Goal: Information Seeking & Learning: Understand process/instructions

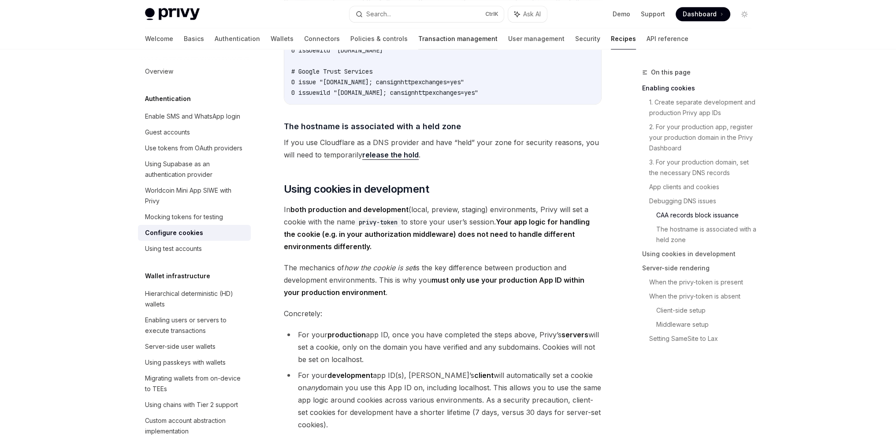
scroll to position [1143, 0]
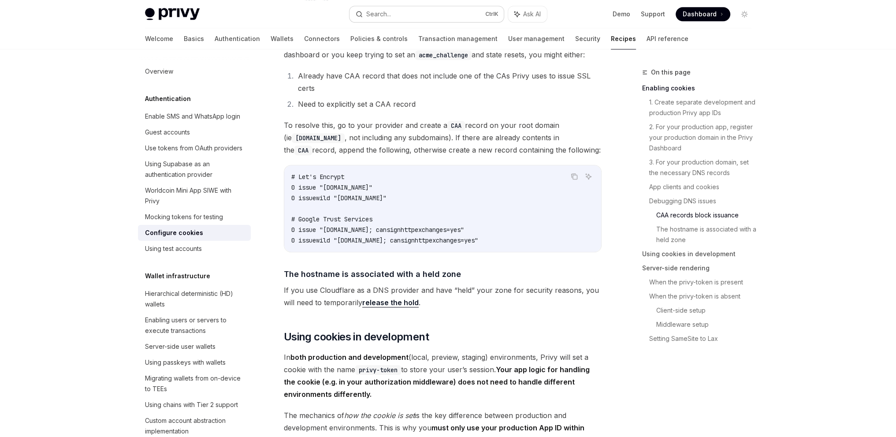
click at [412, 13] on button "Search... Ctrl K" at bounding box center [426, 14] width 154 height 16
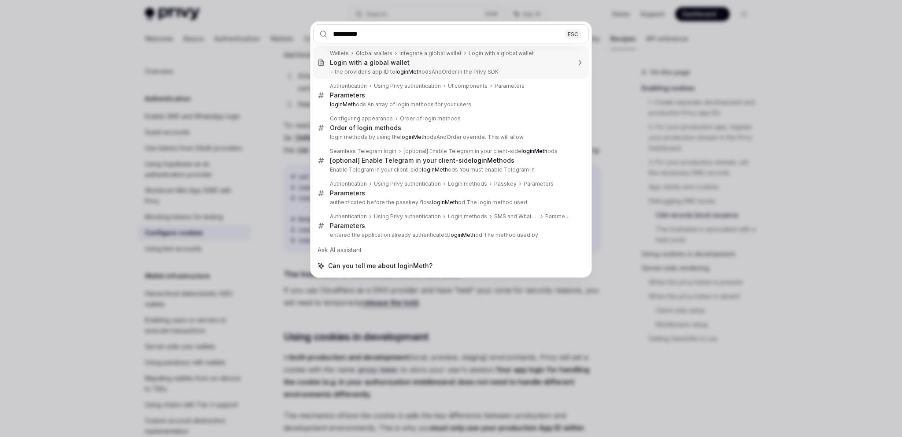
type input "**********"
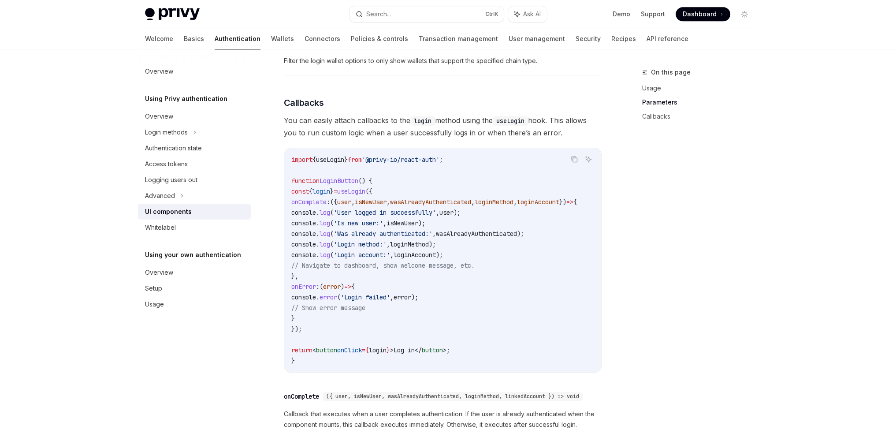
scroll to position [1011, 0]
click at [168, 130] on div "Login methods" at bounding box center [166, 132] width 43 height 11
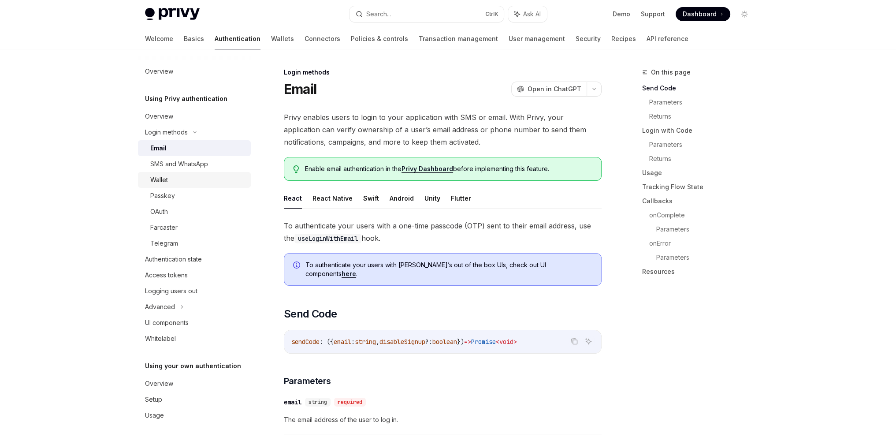
click at [164, 181] on div "Wallet" at bounding box center [159, 179] width 18 height 11
type textarea "*"
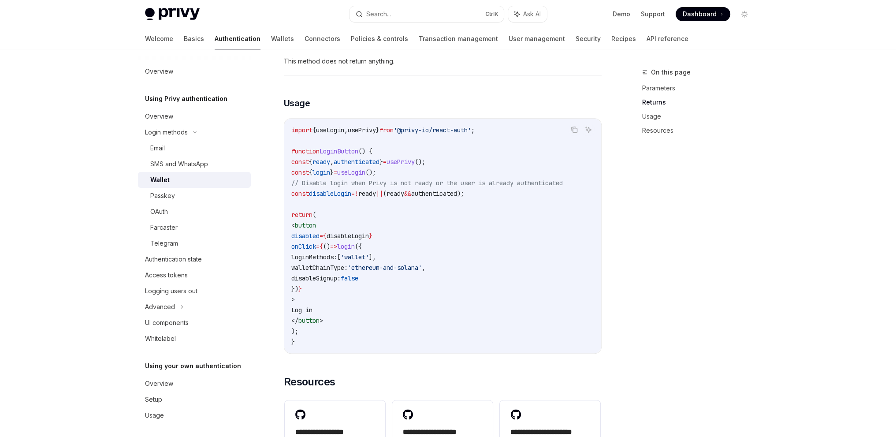
scroll to position [485, 0]
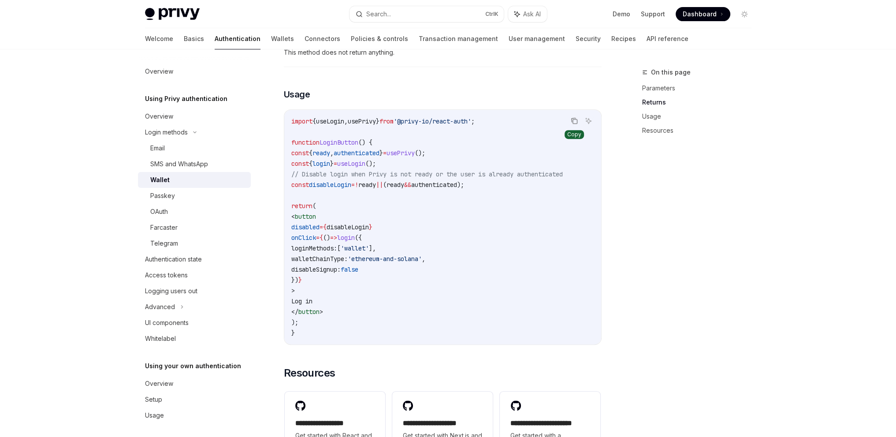
click at [574, 124] on icon "Copy the contents from the code block" at bounding box center [574, 121] width 4 height 4
click at [396, 11] on button "Search... Ctrl K" at bounding box center [426, 14] width 154 height 16
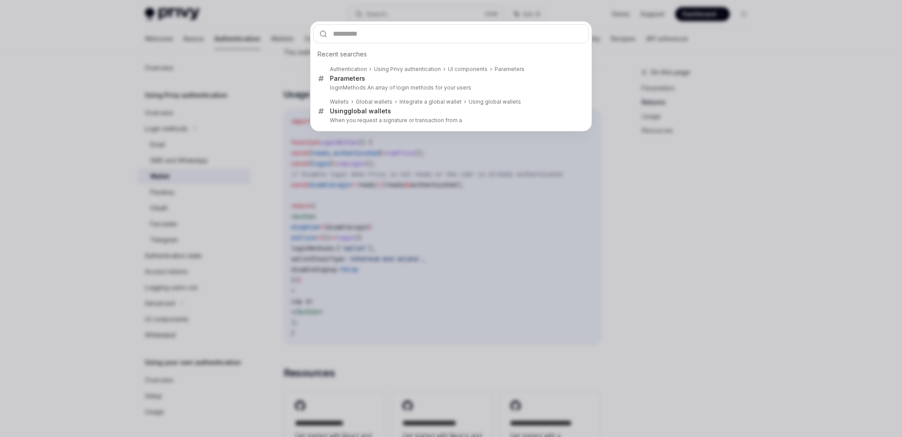
type input "*********"
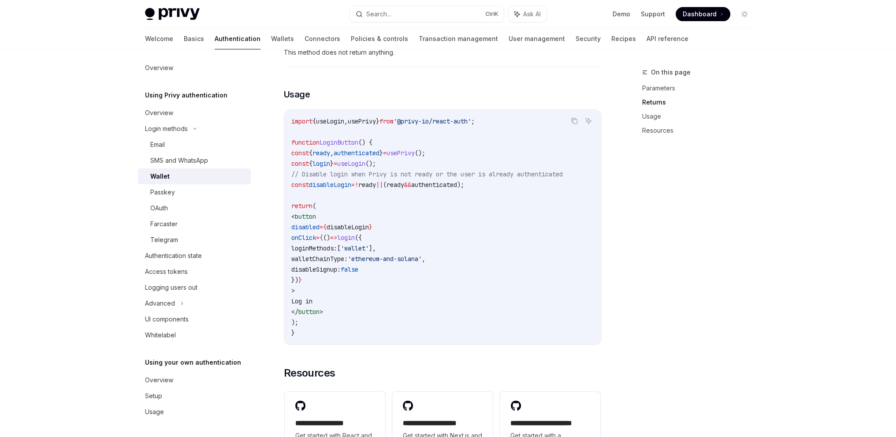
type textarea "*"
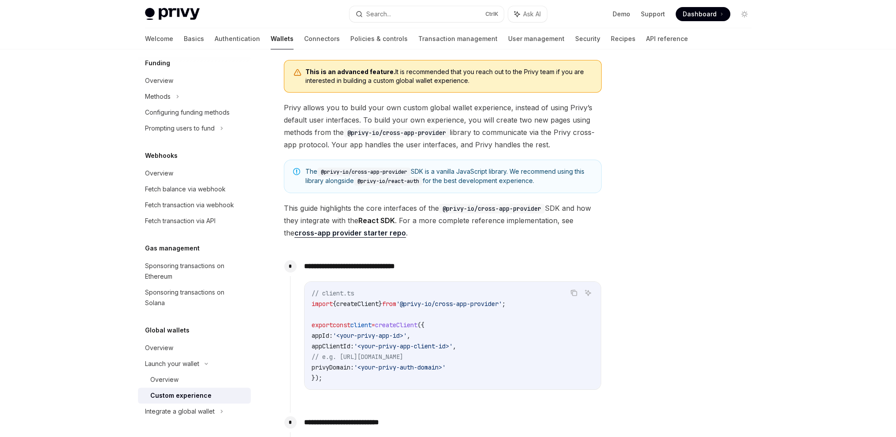
scroll to position [137, 0]
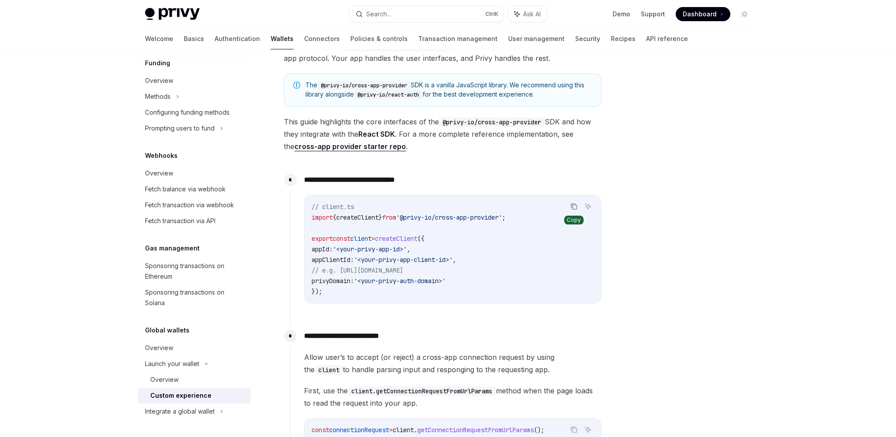
click at [574, 204] on icon "Copy the contents from the code block" at bounding box center [572, 206] width 4 height 4
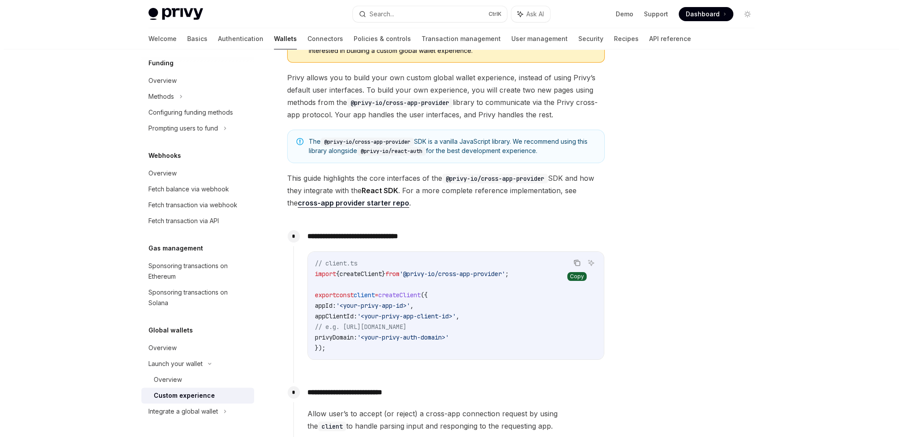
scroll to position [0, 0]
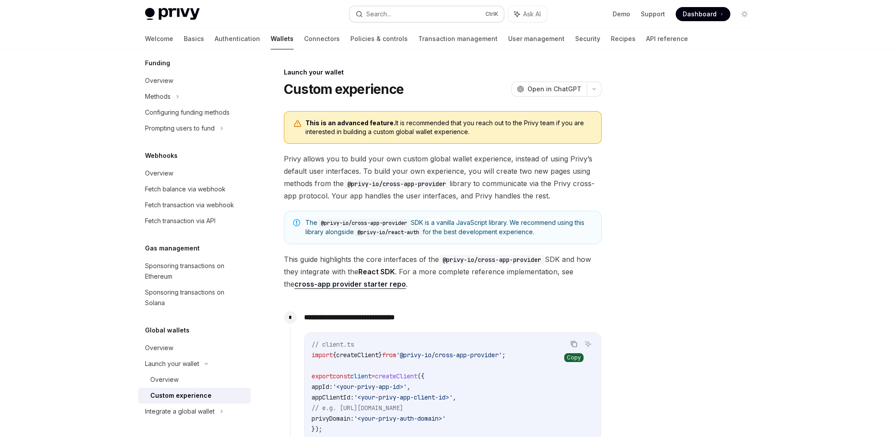
click at [403, 12] on button "Search... Ctrl K" at bounding box center [426, 14] width 154 height 16
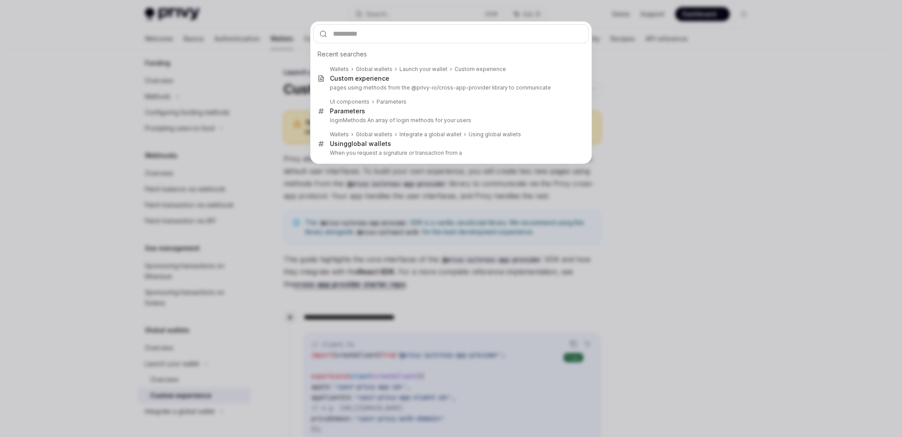
type input "**********"
type input "*"
type textarea "*"
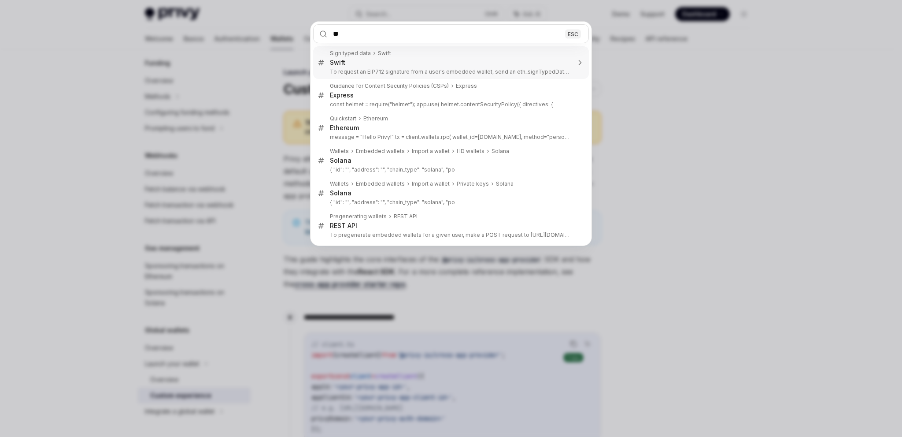
type input "*"
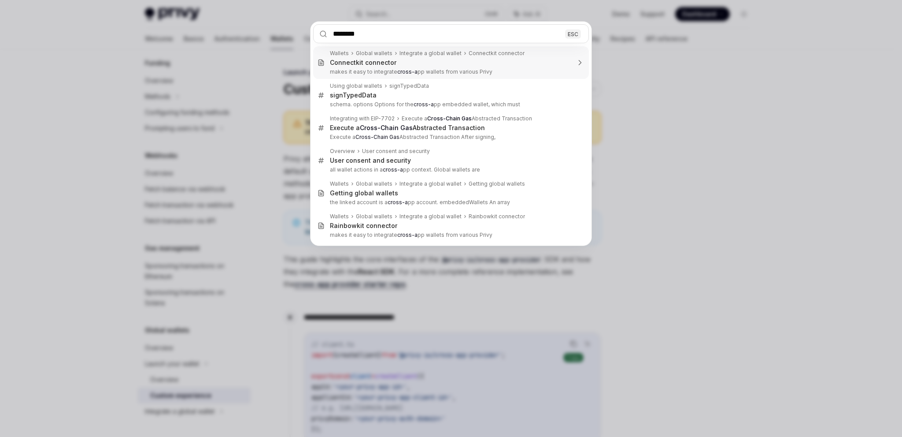
type input "*********"
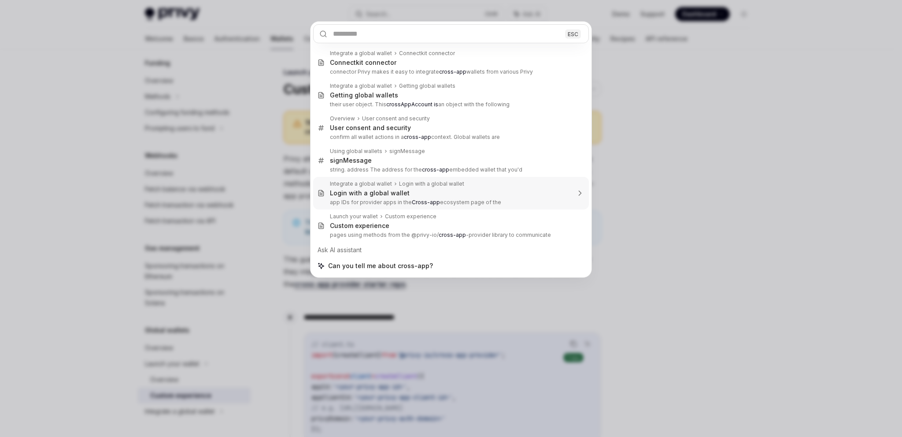
type textarea "*"
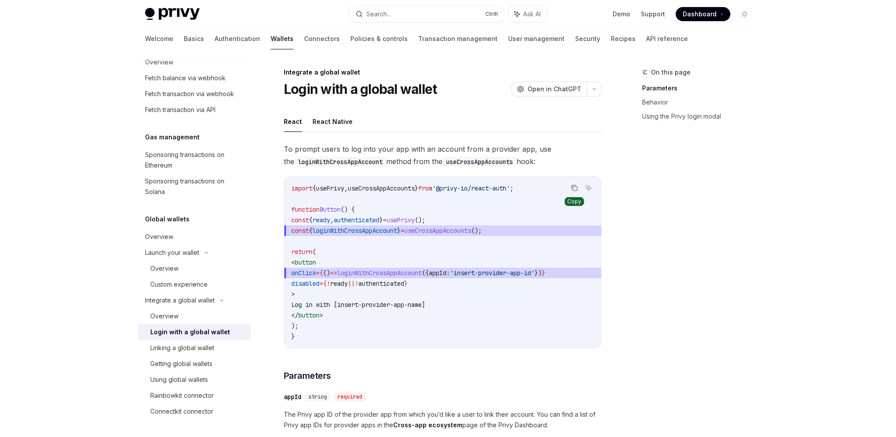
click at [575, 188] on icon "Copy the contents from the code block" at bounding box center [573, 187] width 7 height 7
click at [398, 12] on button "Search... Ctrl K" at bounding box center [426, 14] width 154 height 16
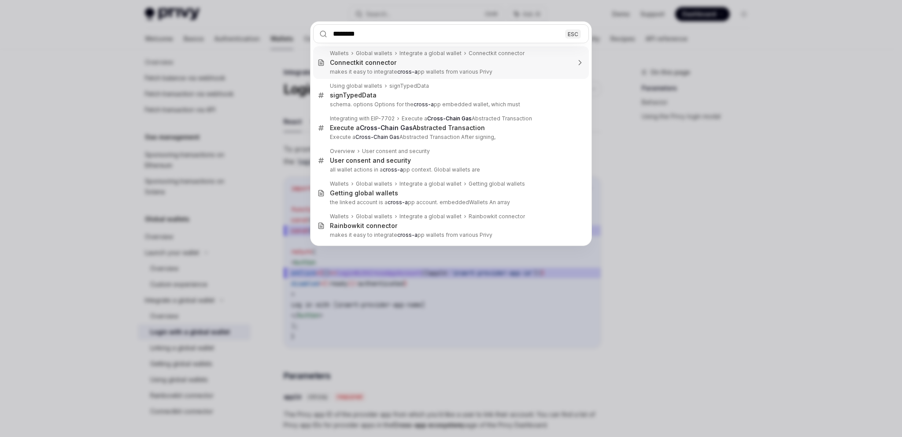
type input "*********"
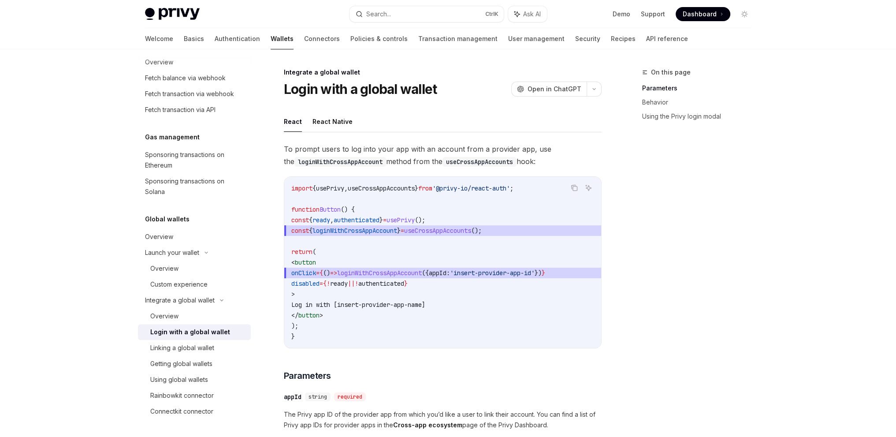
type textarea "*"
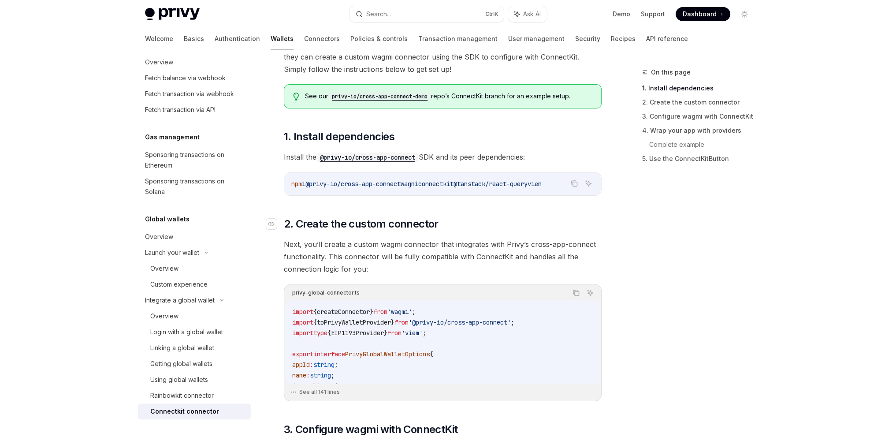
scroll to position [93, 0]
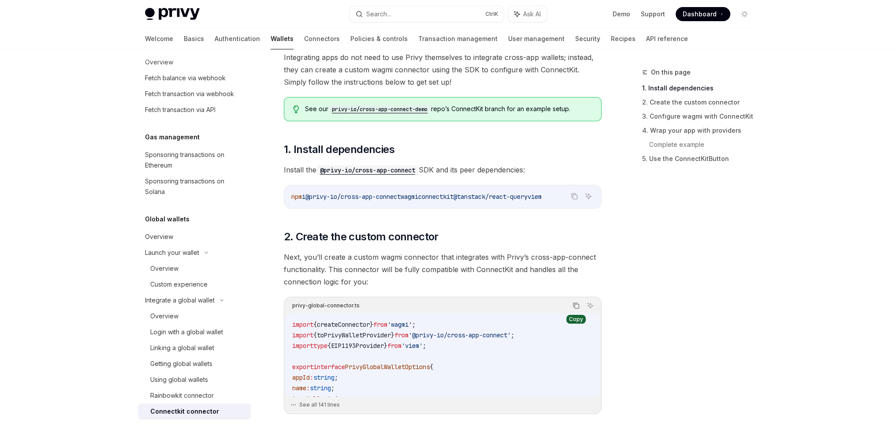
click at [573, 304] on icon "Copy the contents from the code block" at bounding box center [575, 305] width 7 height 7
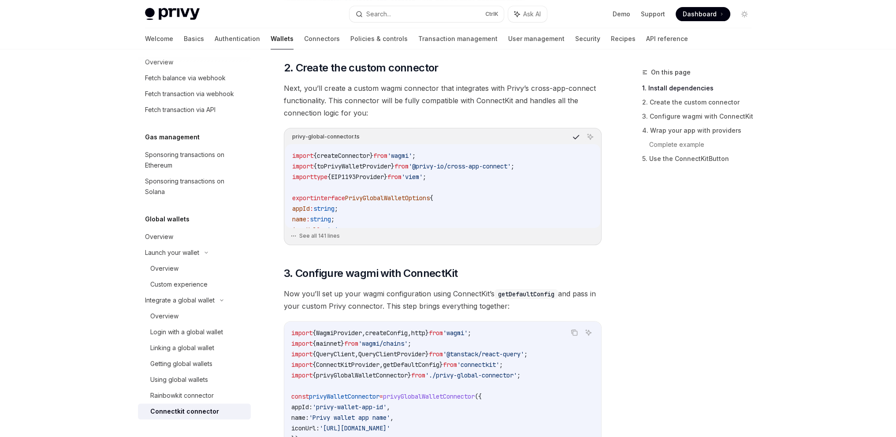
scroll to position [314, 0]
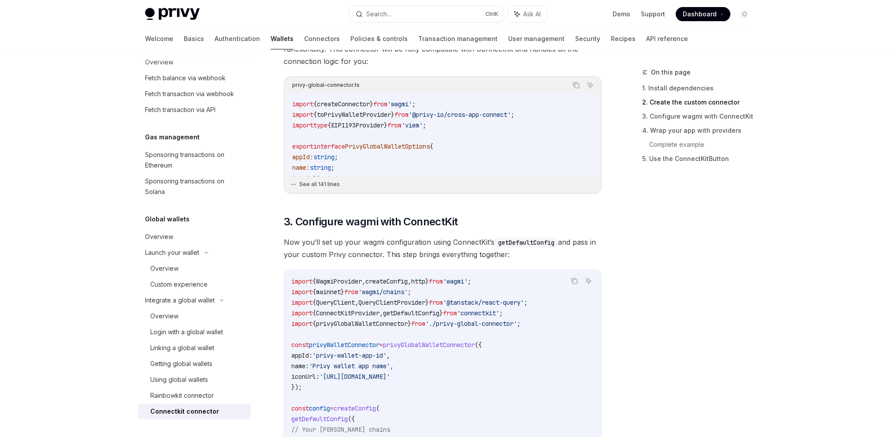
click at [316, 186] on button "See all 141 lines" at bounding box center [442, 184] width 304 height 12
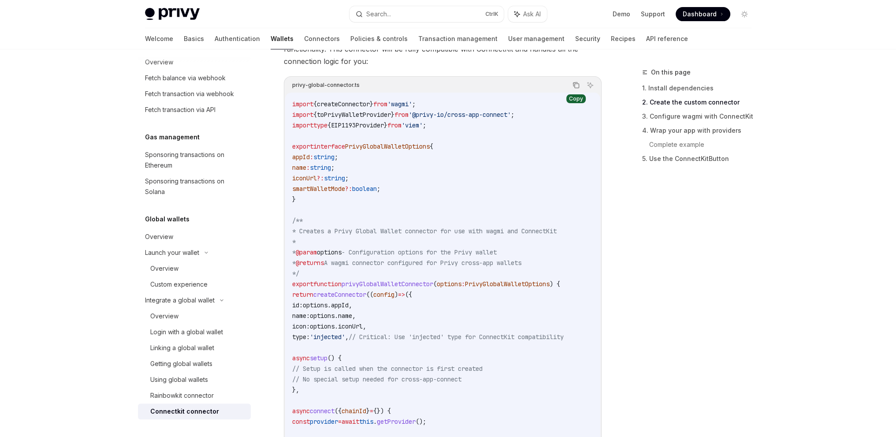
click at [576, 84] on icon "Copy the contents from the code block" at bounding box center [575, 84] width 7 height 7
